Goal: Task Accomplishment & Management: Manage account settings

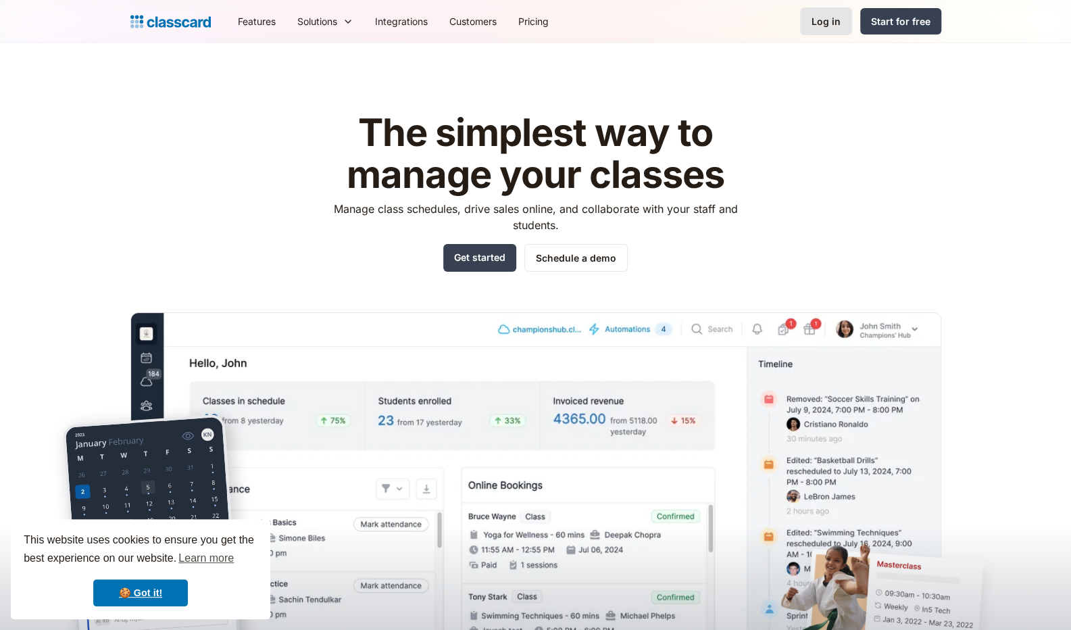
click at [829, 14] on div "Log in" at bounding box center [826, 21] width 29 height 14
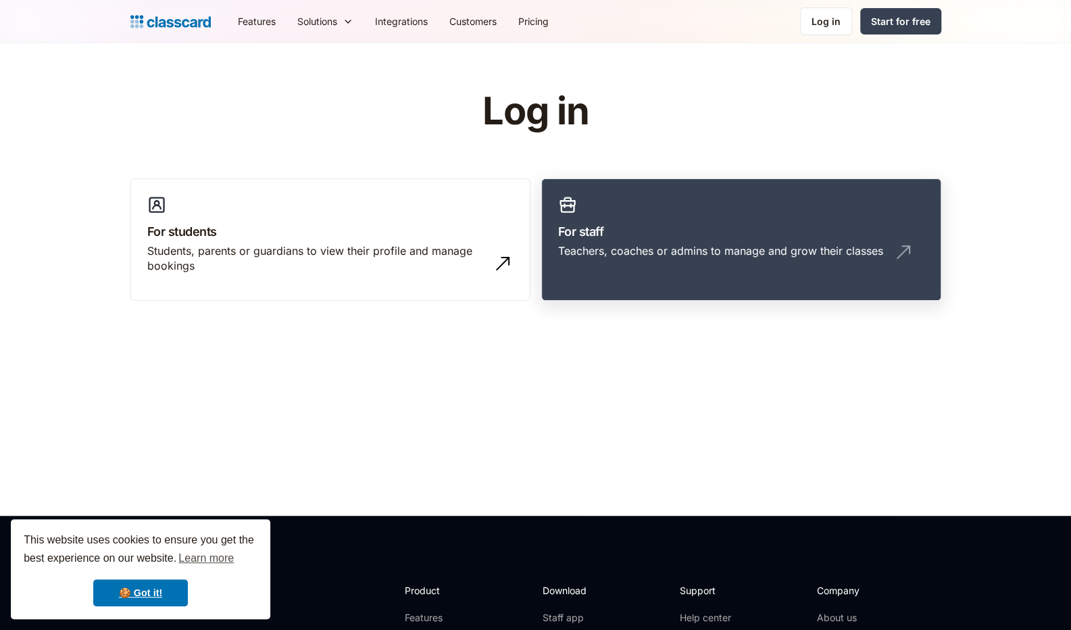
click at [619, 215] on link "For staff Teachers, coaches or admins to manage and grow their classes" at bounding box center [741, 239] width 400 height 123
